Goal: Complete application form: Complete application form

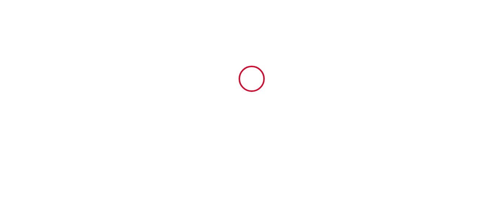
type input "6427662"
type input "Studio Revy 1"
type input "[STREET_ADDRESS]"
type input "03310"
type input "Néris les Bains"
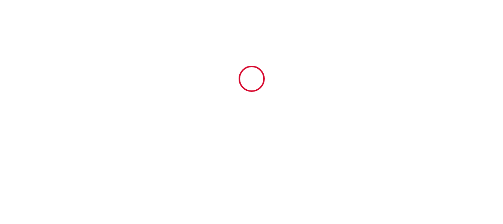
type input "[GEOGRAPHIC_DATA]"
type input "[DATE]"
type input "2"
type input "0"
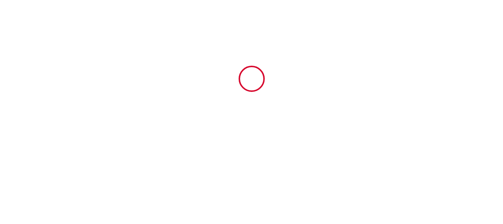
type input "250"
type input "624.2"
type input "TLOC"
type input "Invest"
type input "[STREET_ADDRESS]"
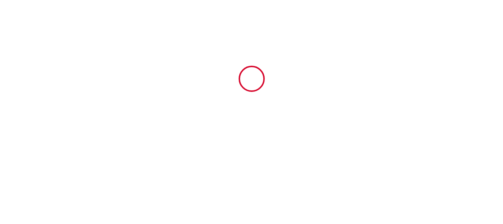
type input "91310"
type input "Longpont-[GEOGRAPHIC_DATA]"
type input "[GEOGRAPHIC_DATA]"
type input "[EMAIL_ADDRESS][DOMAIN_NAME]"
type input "Sylvette"
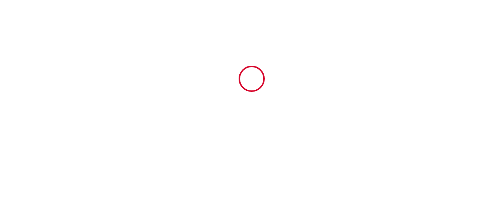
type input "Gueret"
type input "[STREET_ADDRESS]"
type input "16200"
type input "jarnac"
type input "[EMAIL_ADDRESS][DOMAIN_NAME]"
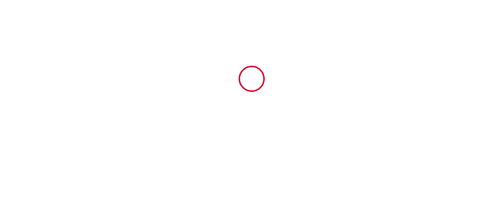
type input "[PHONE_NUMBER]"
